Goal: Navigation & Orientation: Find specific page/section

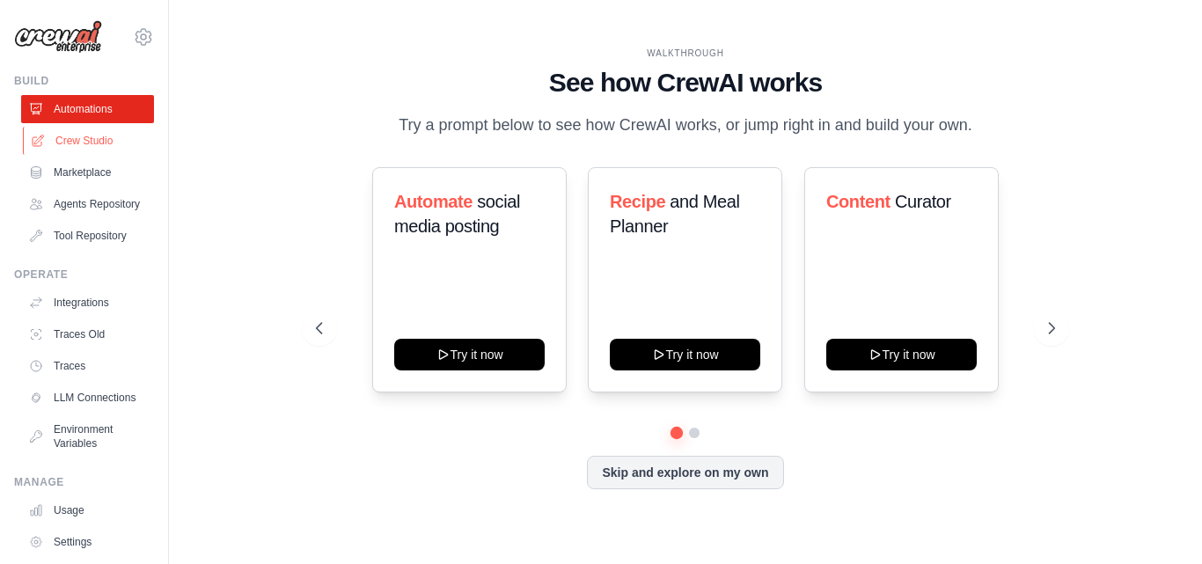
click at [81, 137] on link "Crew Studio" at bounding box center [89, 141] width 133 height 28
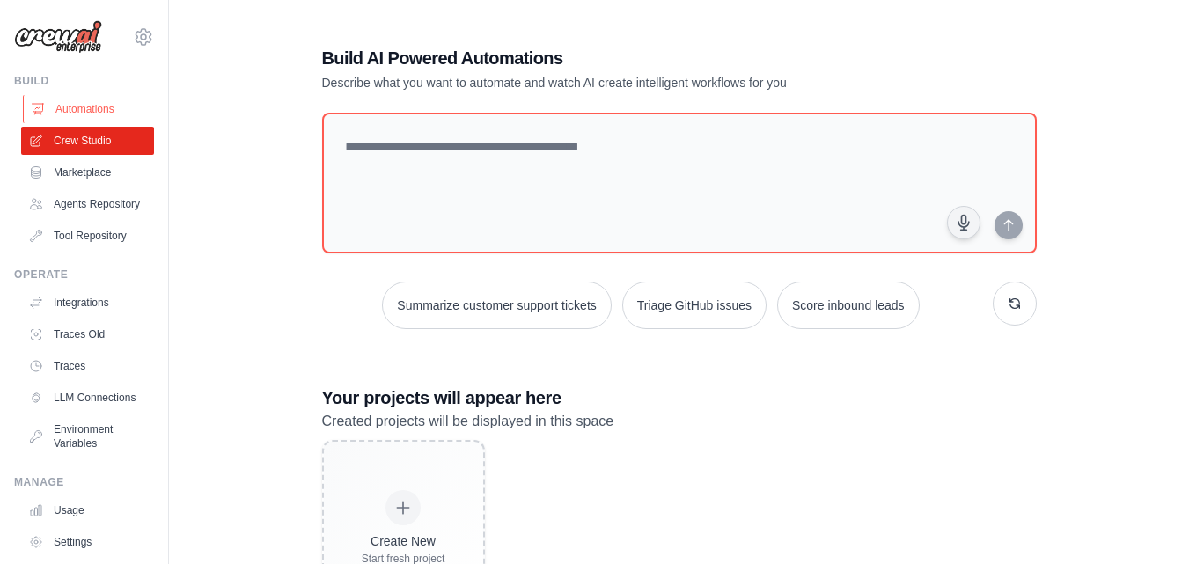
click at [61, 114] on link "Automations" at bounding box center [89, 109] width 133 height 28
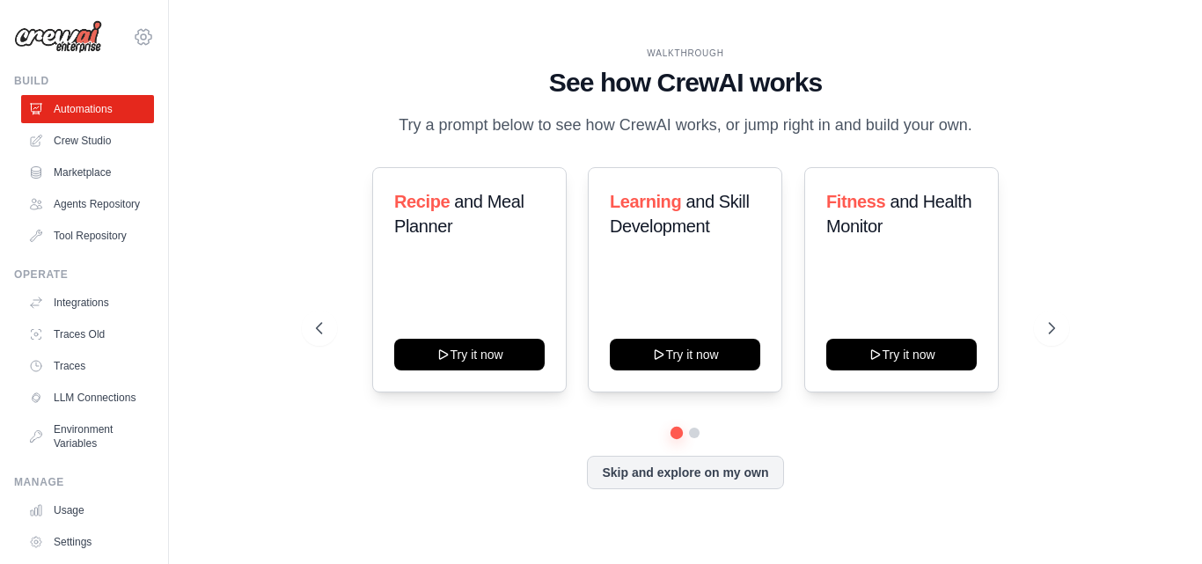
click at [141, 39] on icon at bounding box center [143, 36] width 5 height 5
click at [341, 27] on div "WALKTHROUGH See how CrewAI works Try a prompt below to see how CrewAI works, or…" at bounding box center [685, 282] width 977 height 529
